Goal: Find specific fact: Find specific fact

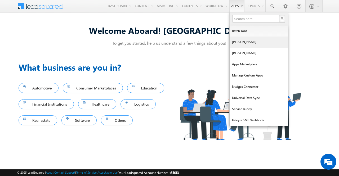
click at [236, 44] on link "[PERSON_NAME]" at bounding box center [258, 42] width 58 height 11
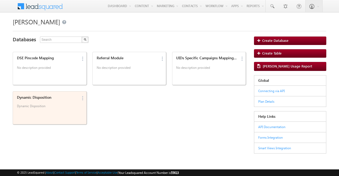
click at [55, 101] on div "Dynamic Disposition Dynamic Disposition" at bounding box center [46, 103] width 63 height 18
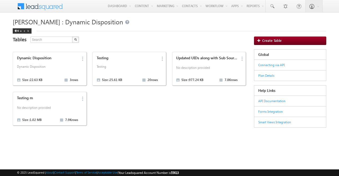
click at [55, 101] on div "Testing m No description provided Size : 1.02 MB 7.9K rows" at bounding box center [46, 108] width 63 height 29
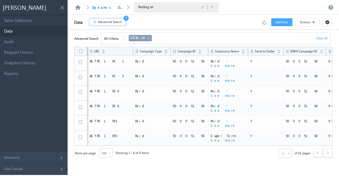
click at [119, 23] on span "Advanced Search" at bounding box center [110, 22] width 24 height 5
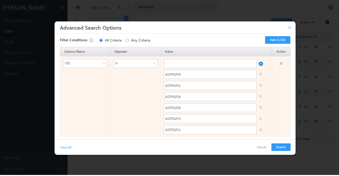
click at [261, 128] on link at bounding box center [261, 130] width 4 height 8
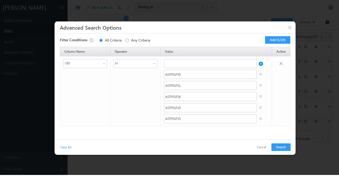
click at [261, 128] on div "Column Name Operator Value Action UID In ASTP01P35 ASTP01P31 ASTP01P26 ASTP01P2…" at bounding box center [175, 92] width 236 height 90
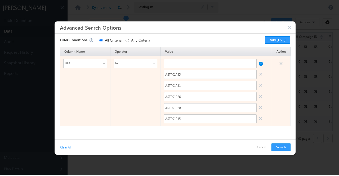
click at [262, 119] on link at bounding box center [261, 119] width 4 height 8
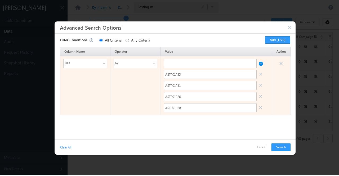
click at [260, 105] on link at bounding box center [261, 108] width 4 height 8
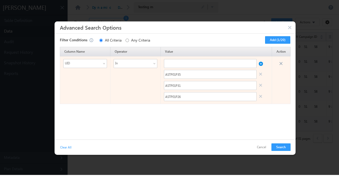
click at [262, 96] on link at bounding box center [261, 97] width 4 height 8
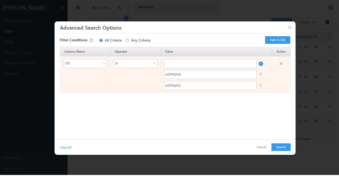
click at [262, 82] on link at bounding box center [261, 86] width 4 height 8
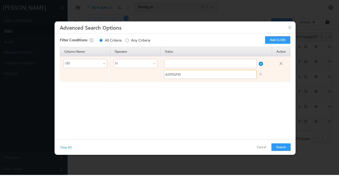
click at [182, 74] on input "ASTP01P35" at bounding box center [210, 74] width 93 height 9
paste input "STPFB0026"
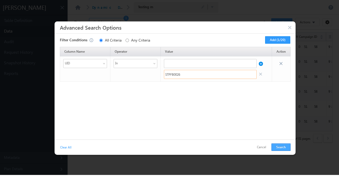
type input "STPFB0026"
click at [283, 146] on button "Search" at bounding box center [280, 146] width 19 height 7
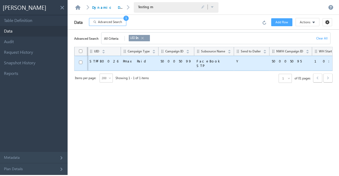
click at [160, 61] on span "50005099" at bounding box center [175, 61] width 31 height 4
copy span "50005099"
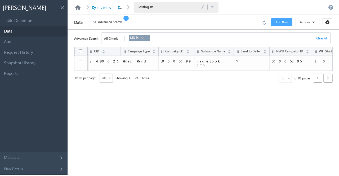
click at [77, 8] on link at bounding box center [78, 7] width 6 height 5
